Goal: Register for event/course

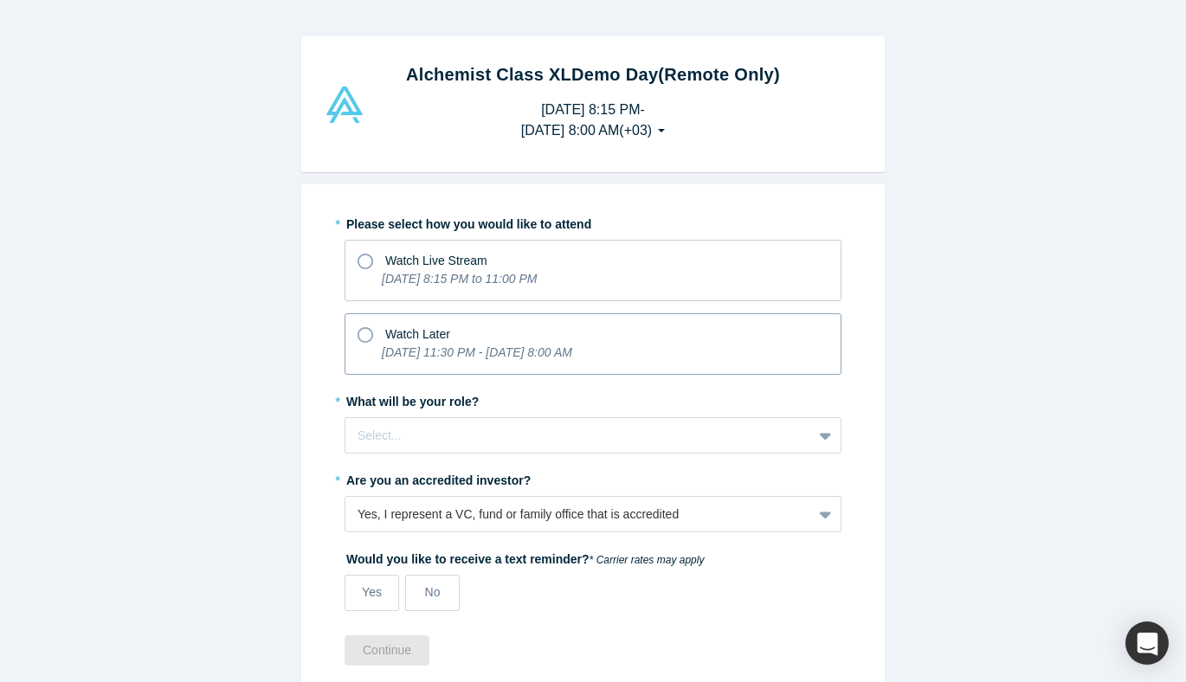
click at [368, 334] on icon at bounding box center [365, 335] width 16 height 16
click at [0, 0] on input "Watch Later [DATE] 11:30 PM - [DATE] 8:00 AM" at bounding box center [0, 0] width 0 height 0
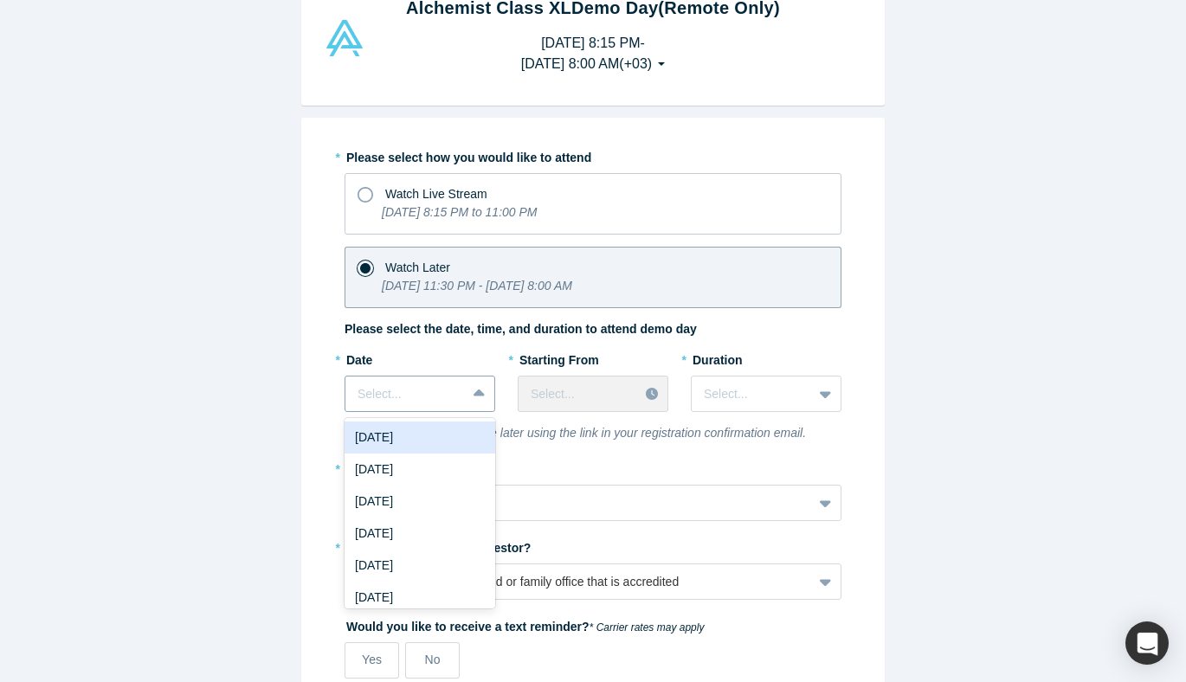
click at [461, 415] on div "* Date [DATE], 1 of 8. 8 results available. Use Up and Down to choose options, …" at bounding box center [419, 384] width 151 height 79
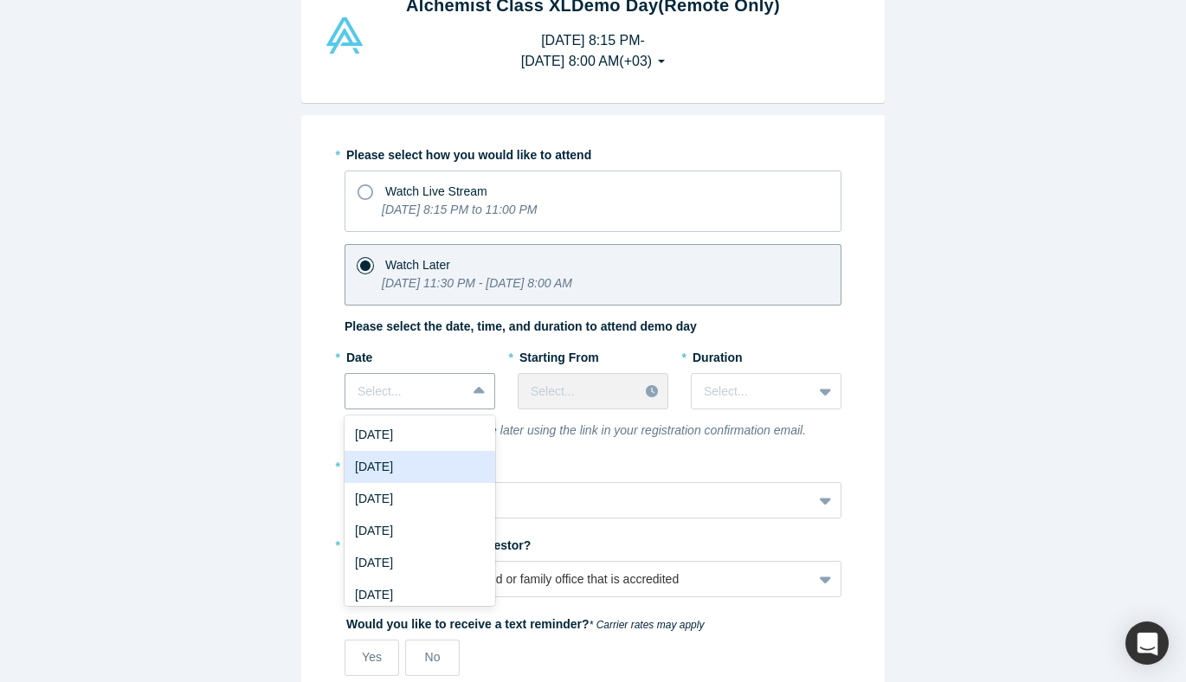
click at [427, 466] on div "[DATE]" at bounding box center [419, 467] width 151 height 32
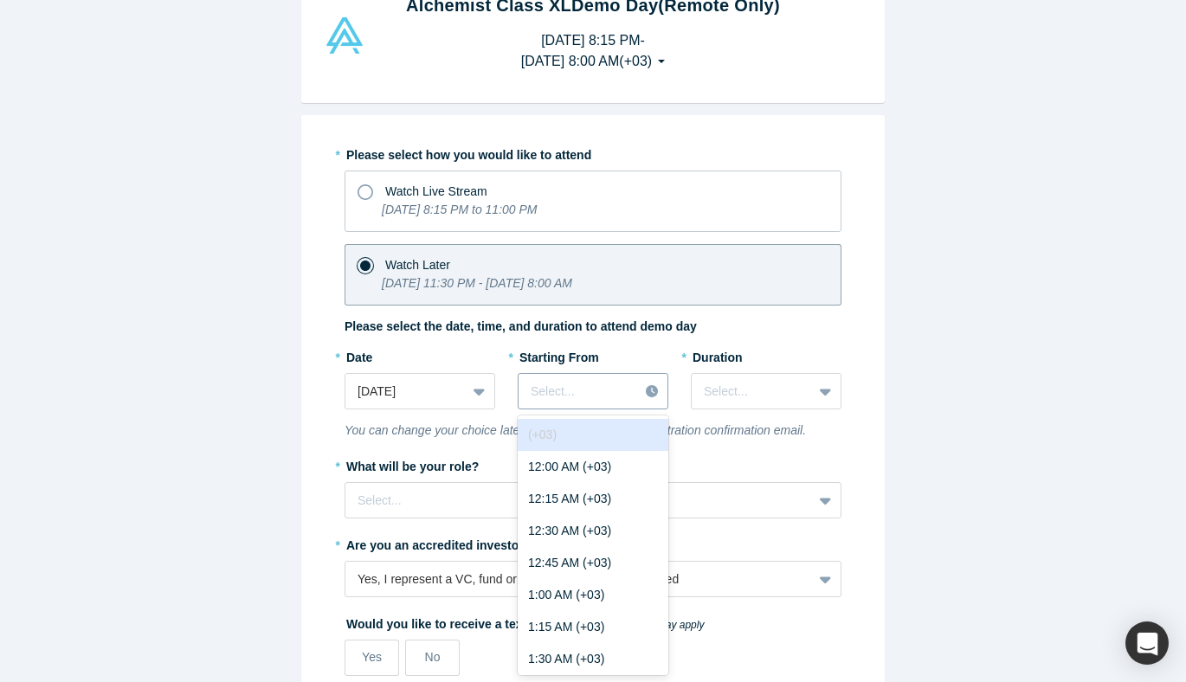
click at [615, 395] on div at bounding box center [578, 392] width 95 height 22
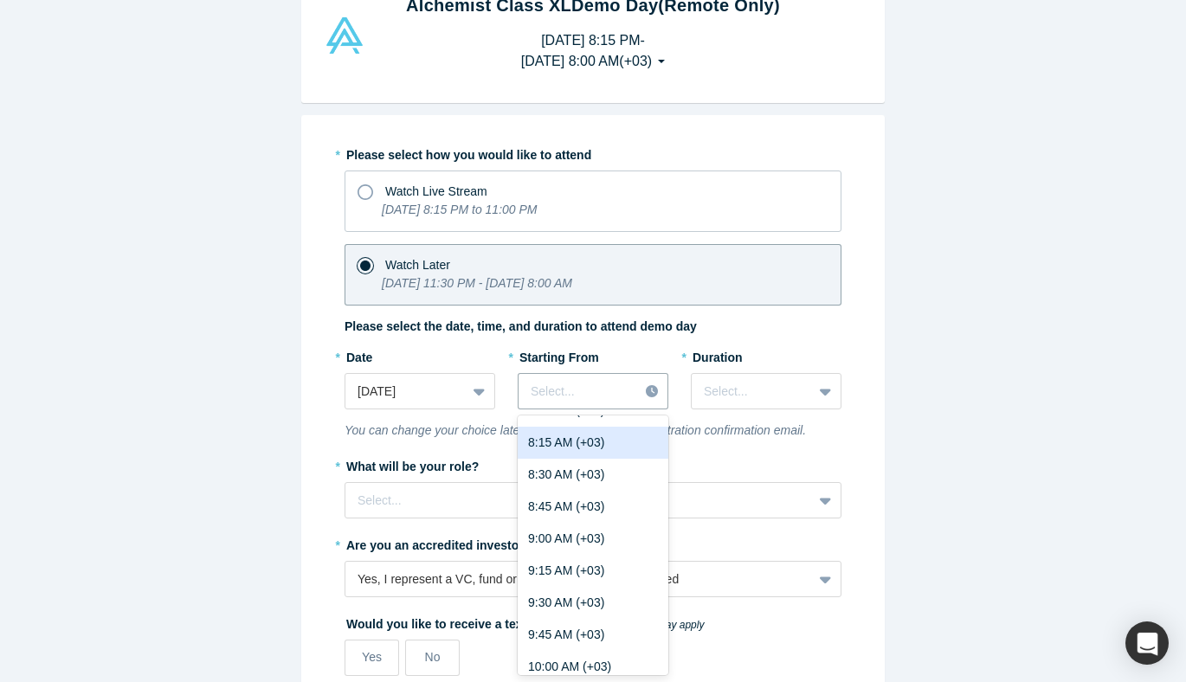
scroll to position [1103, 0]
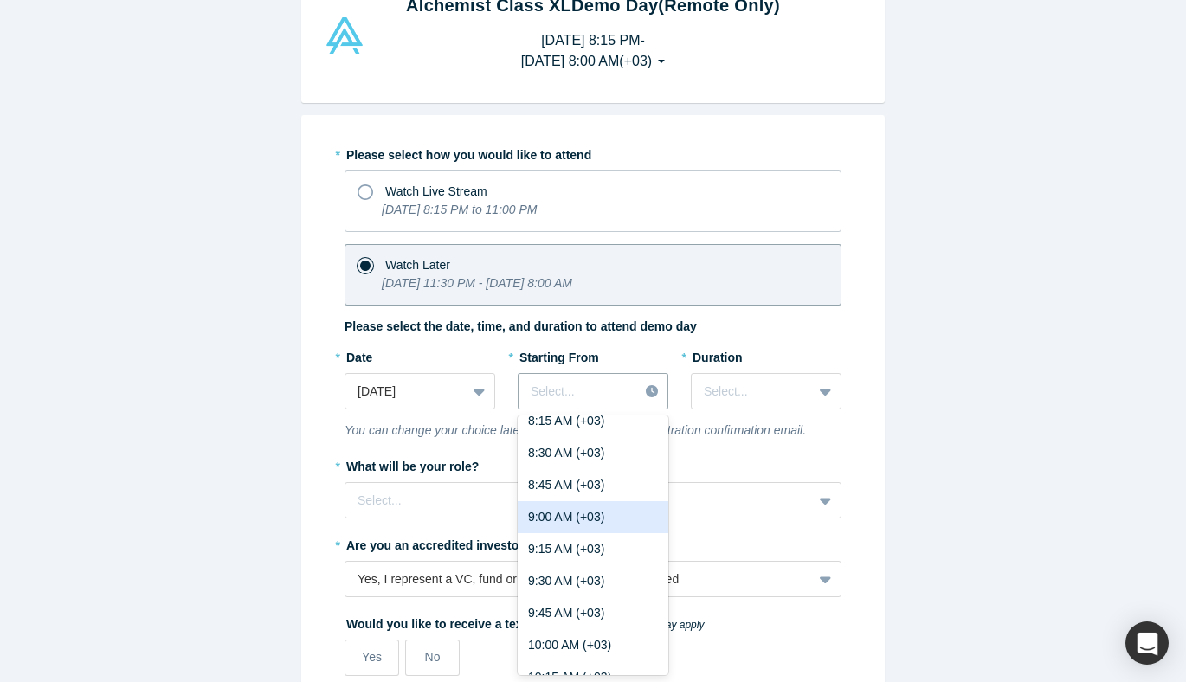
click at [581, 519] on div "9:00 AM (+03)" at bounding box center [593, 517] width 151 height 32
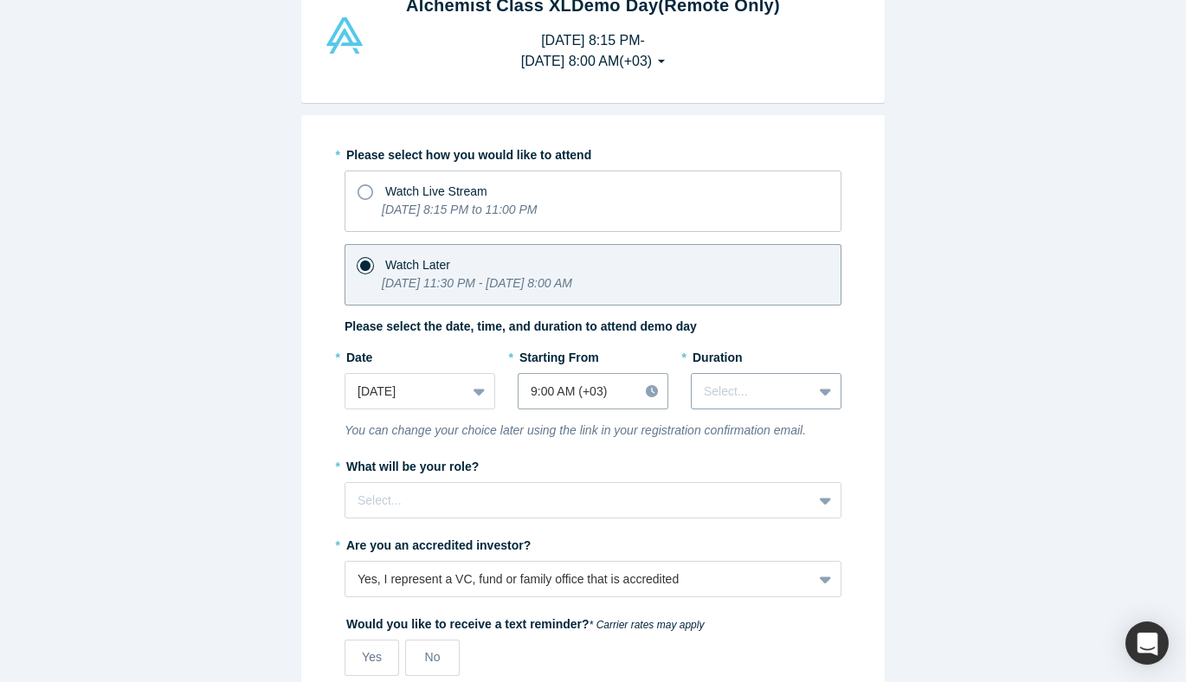
click at [777, 385] on div at bounding box center [752, 392] width 96 height 22
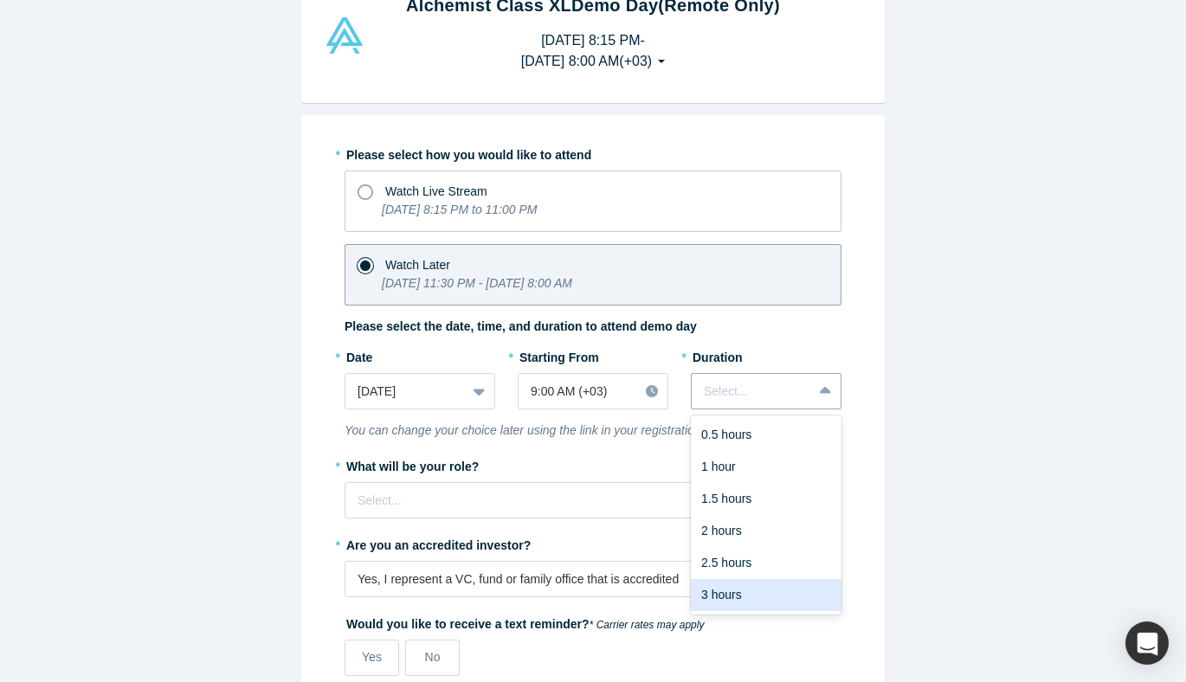
click at [740, 590] on div "3 hours" at bounding box center [766, 595] width 151 height 32
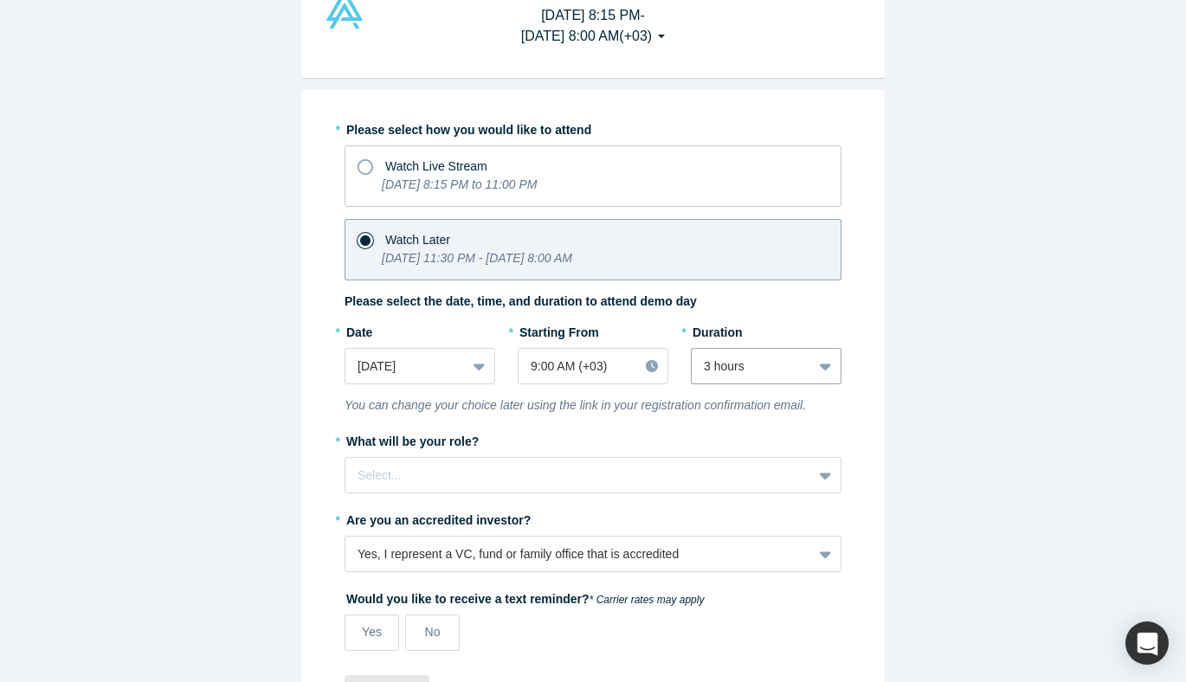
scroll to position [137, 0]
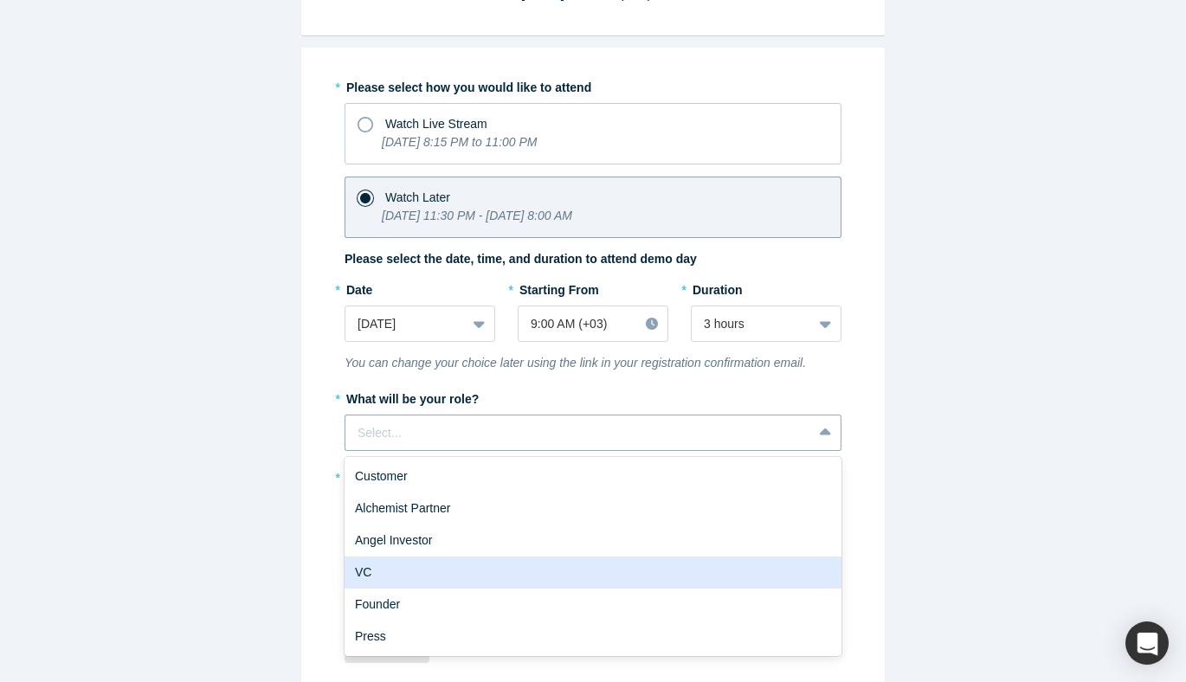
click at [398, 573] on div "VC" at bounding box center [592, 573] width 497 height 32
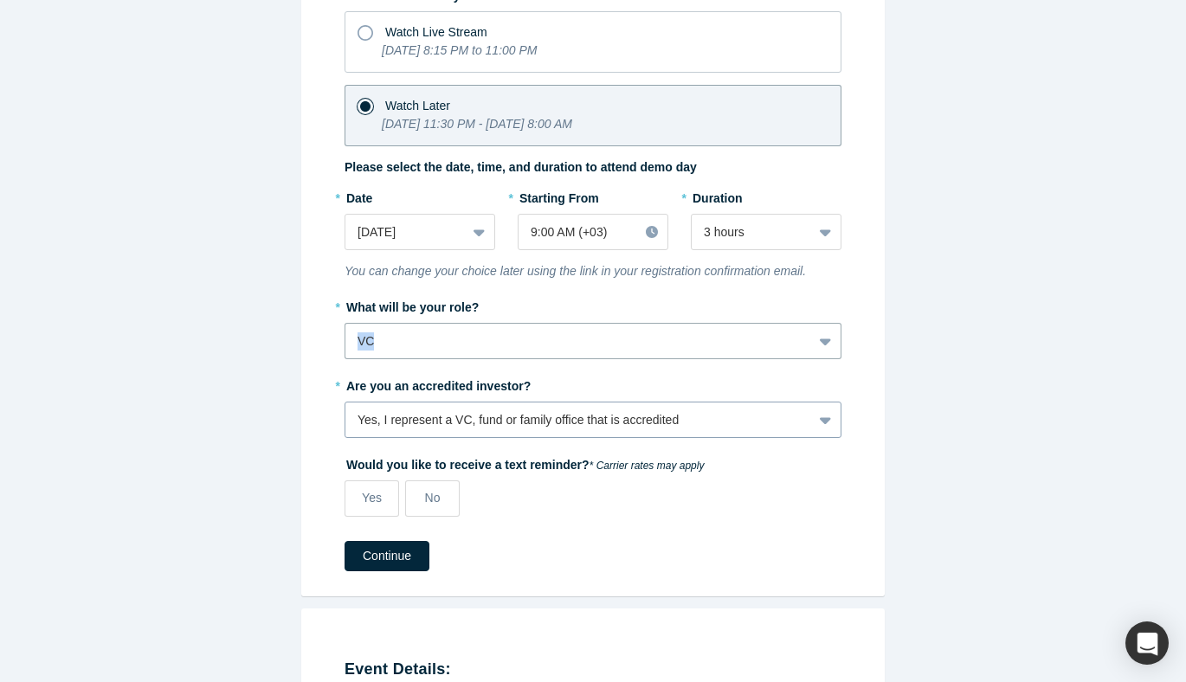
scroll to position [241, 0]
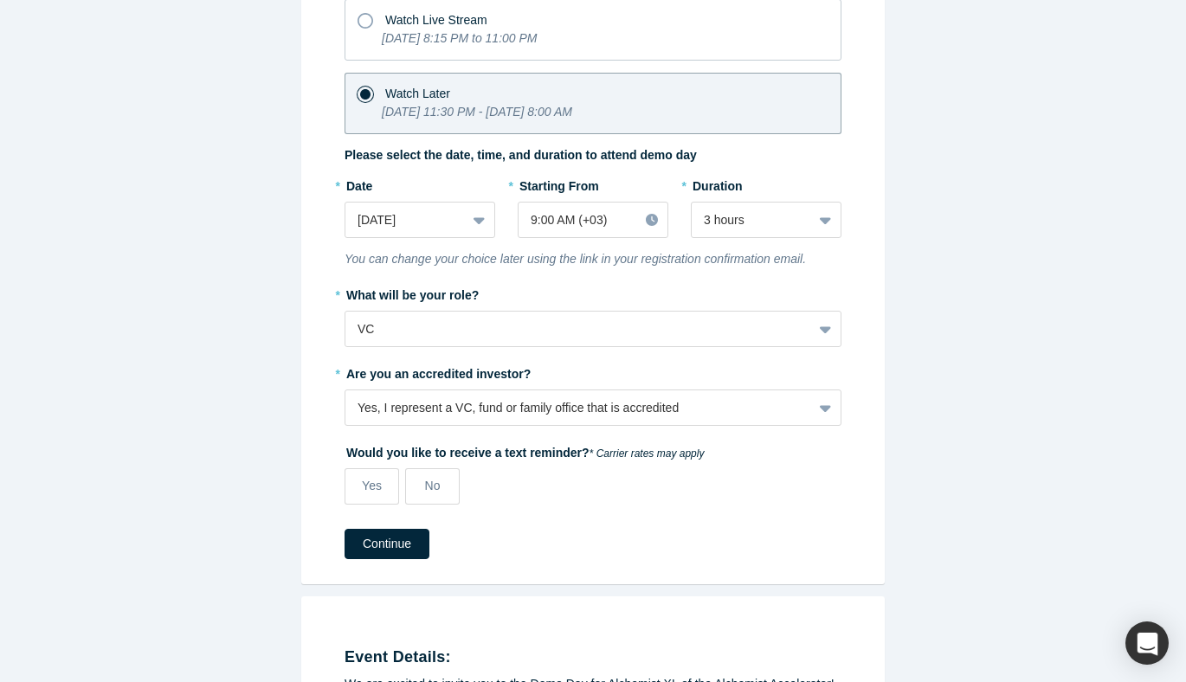
click at [564, 505] on div "Yes No" at bounding box center [530, 492] width 373 height 48
click at [370, 485] on span "Yes" at bounding box center [372, 486] width 20 height 14
click at [0, 0] on input "Yes" at bounding box center [0, 0] width 0 height 0
select select "US"
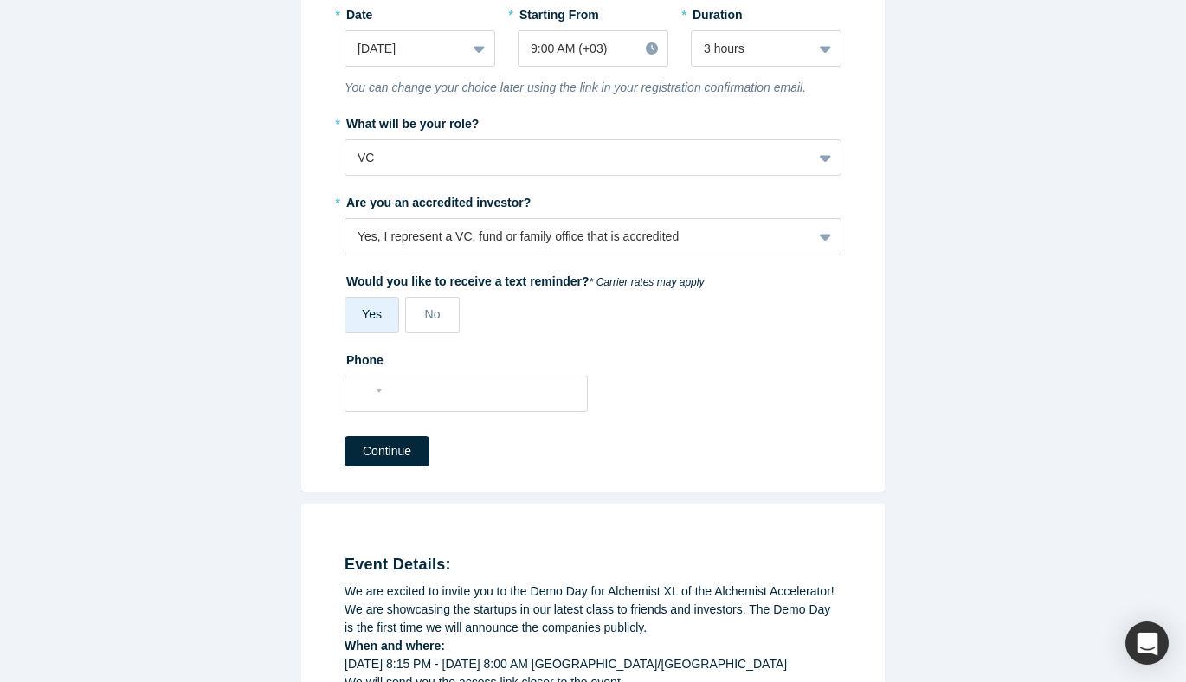
scroll to position [423, 0]
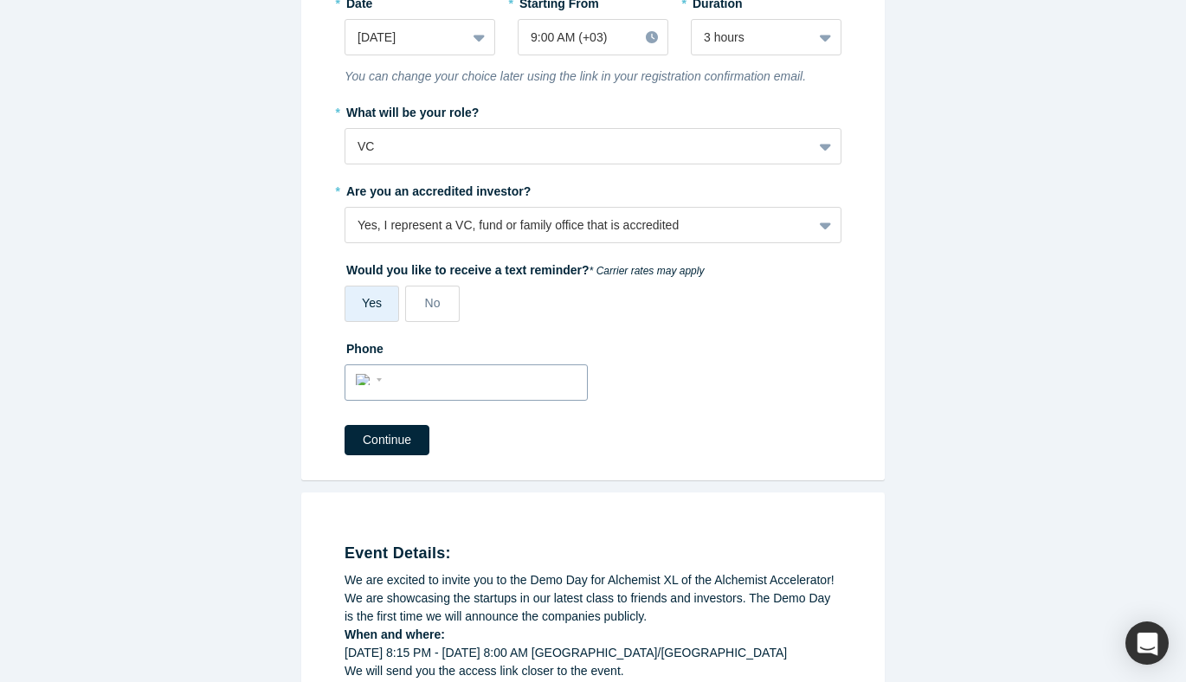
click at [512, 391] on input "tel" at bounding box center [482, 380] width 190 height 25
click at [653, 327] on div "* Please select how you would like to attend Watch Live Stream [DATE] 8:15 PM t…" at bounding box center [592, 99] width 497 height 627
click at [447, 299] on label "No" at bounding box center [432, 304] width 55 height 36
click at [0, 0] on input "No" at bounding box center [0, 0] width 0 height 0
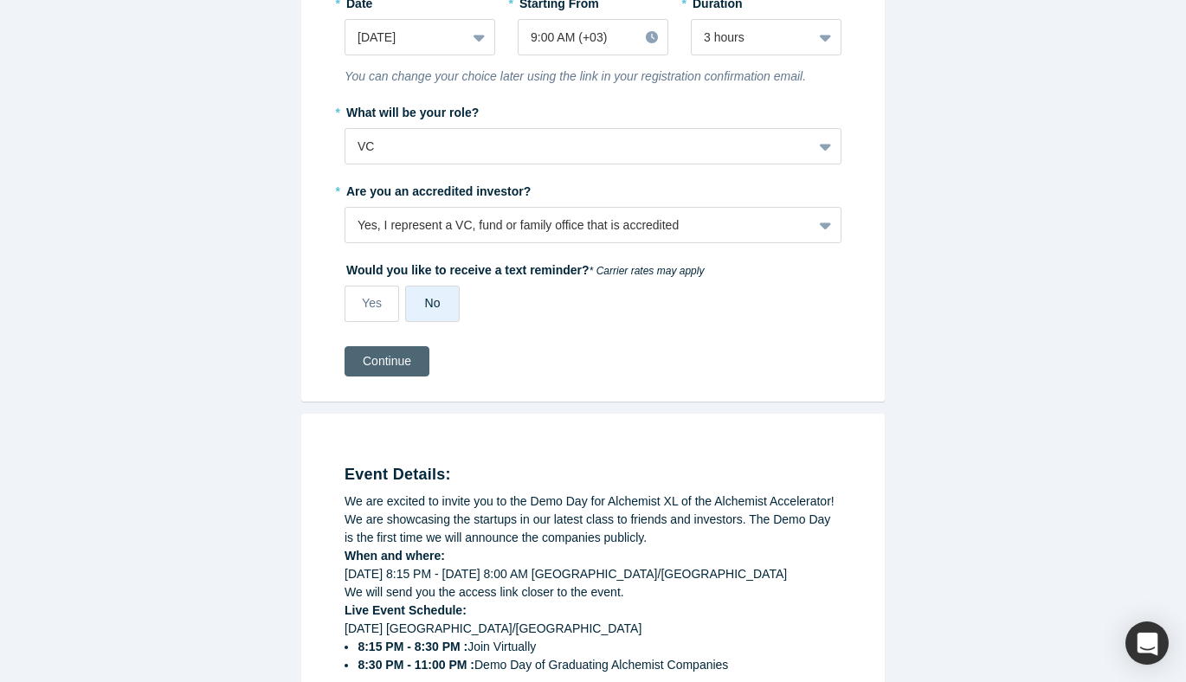
click at [406, 363] on button "Continue" at bounding box center [386, 361] width 85 height 30
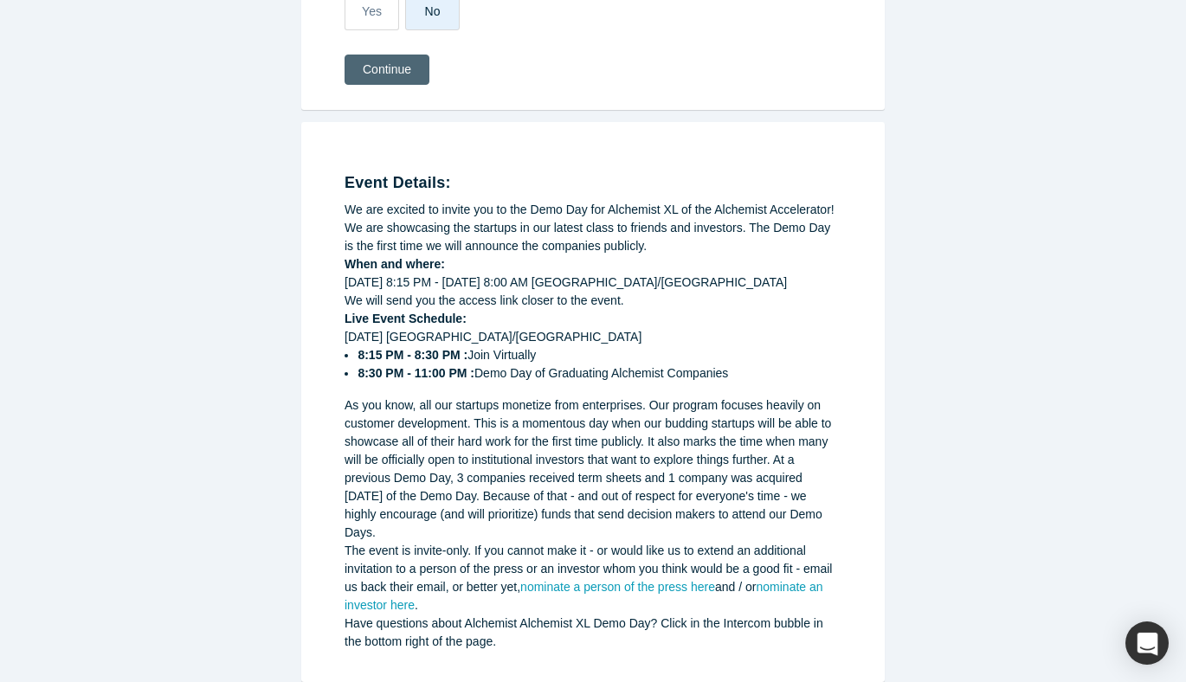
scroll to position [751, 0]
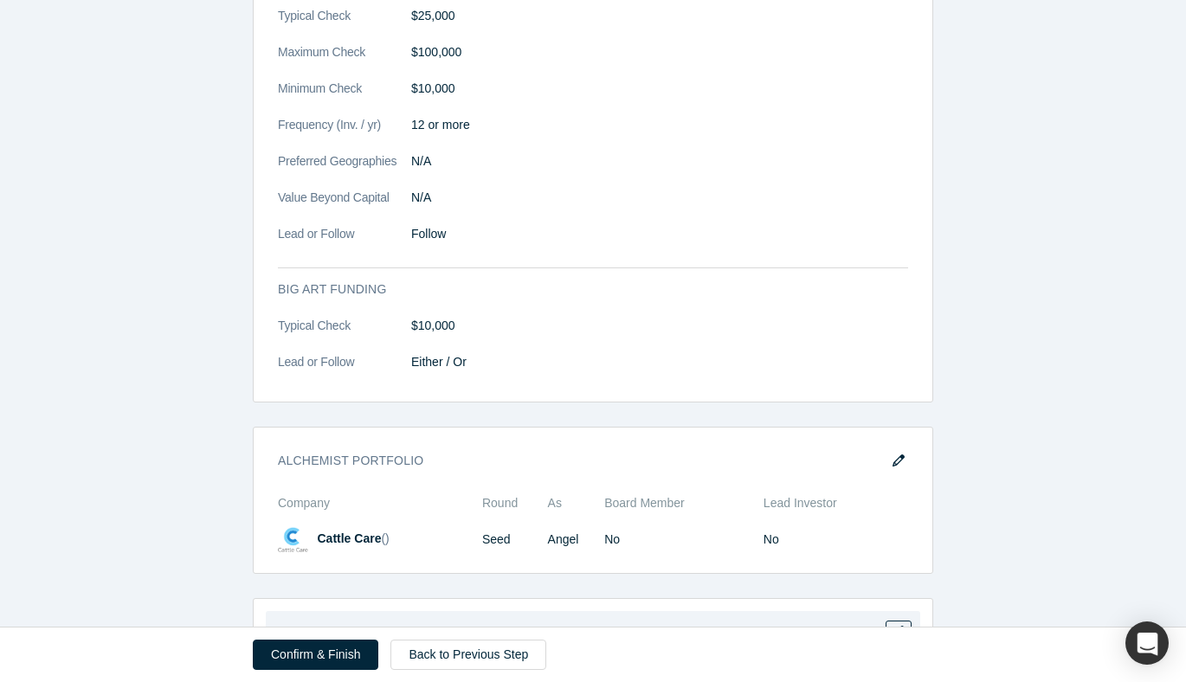
scroll to position [1717, 0]
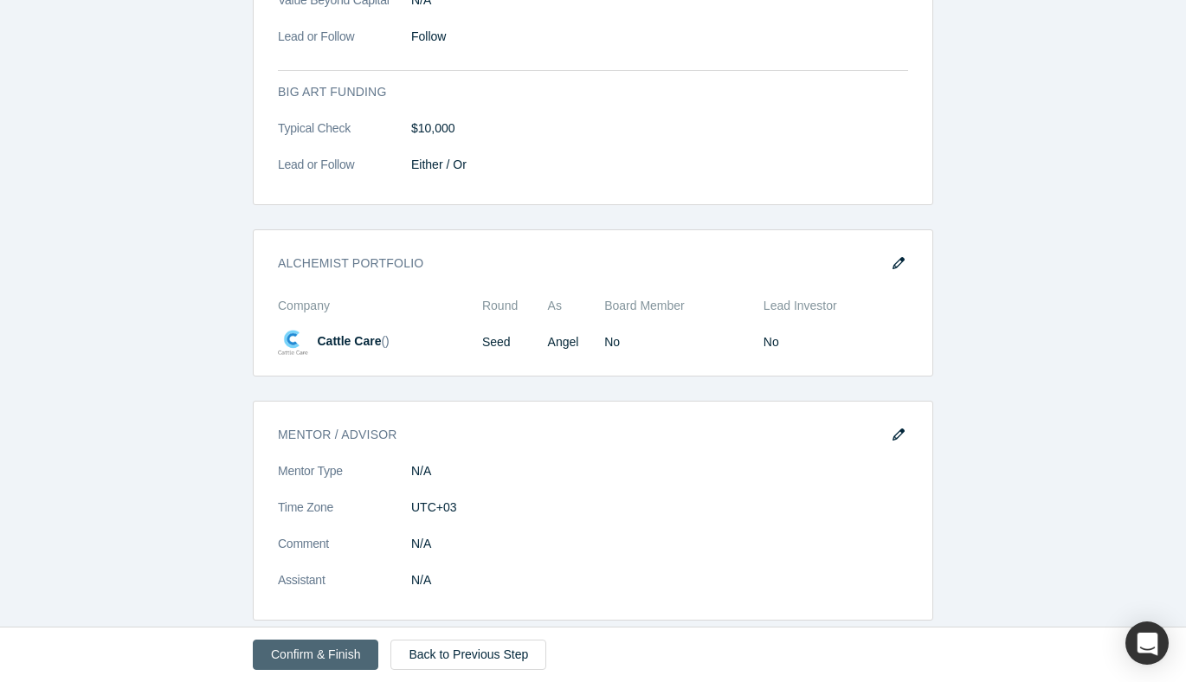
click at [334, 651] on button "Confirm & Finish" at bounding box center [315, 655] width 125 height 30
